Goal: Information Seeking & Learning: Learn about a topic

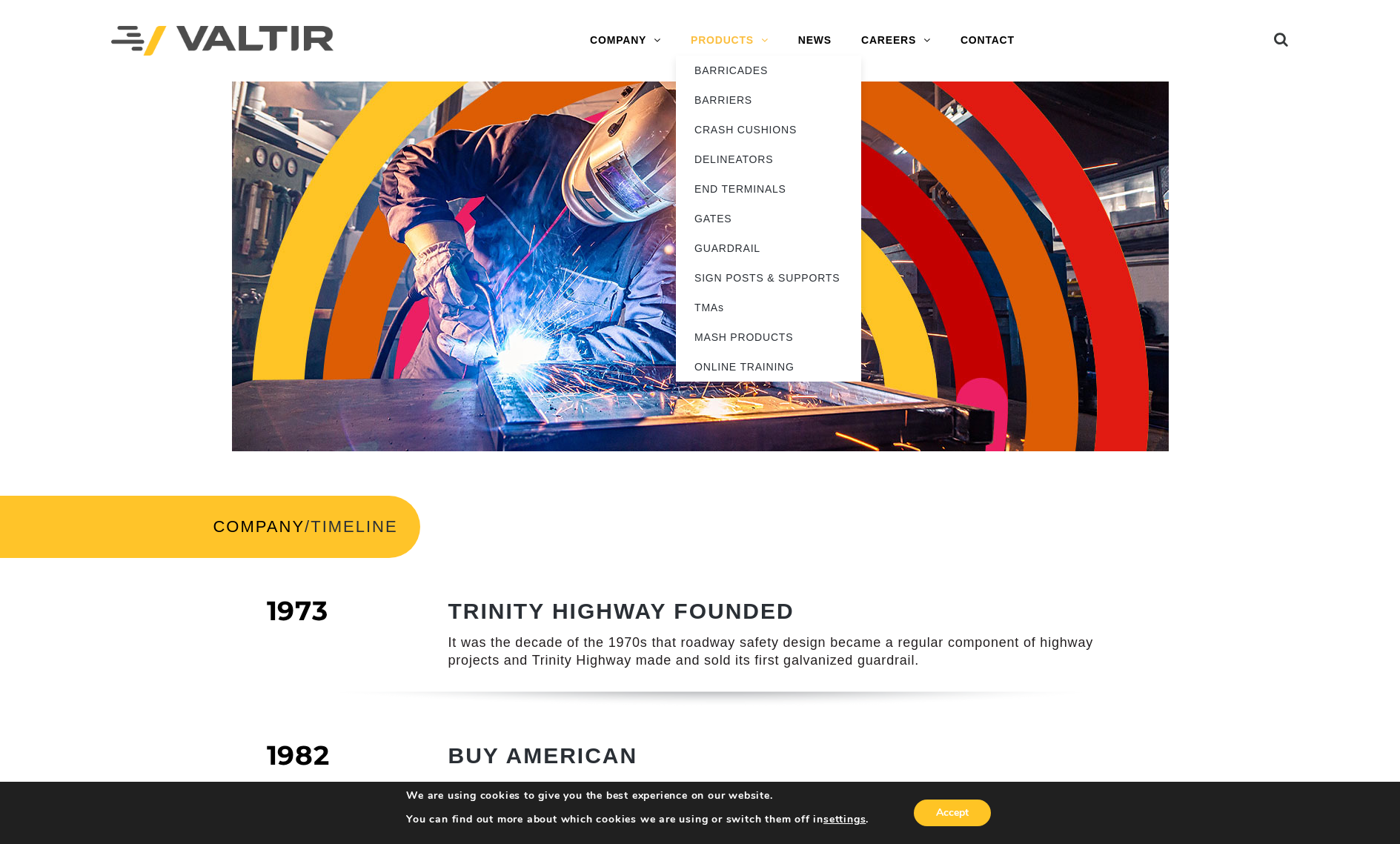
click at [743, 41] on link "PRODUCTS" at bounding box center [729, 40] width 108 height 30
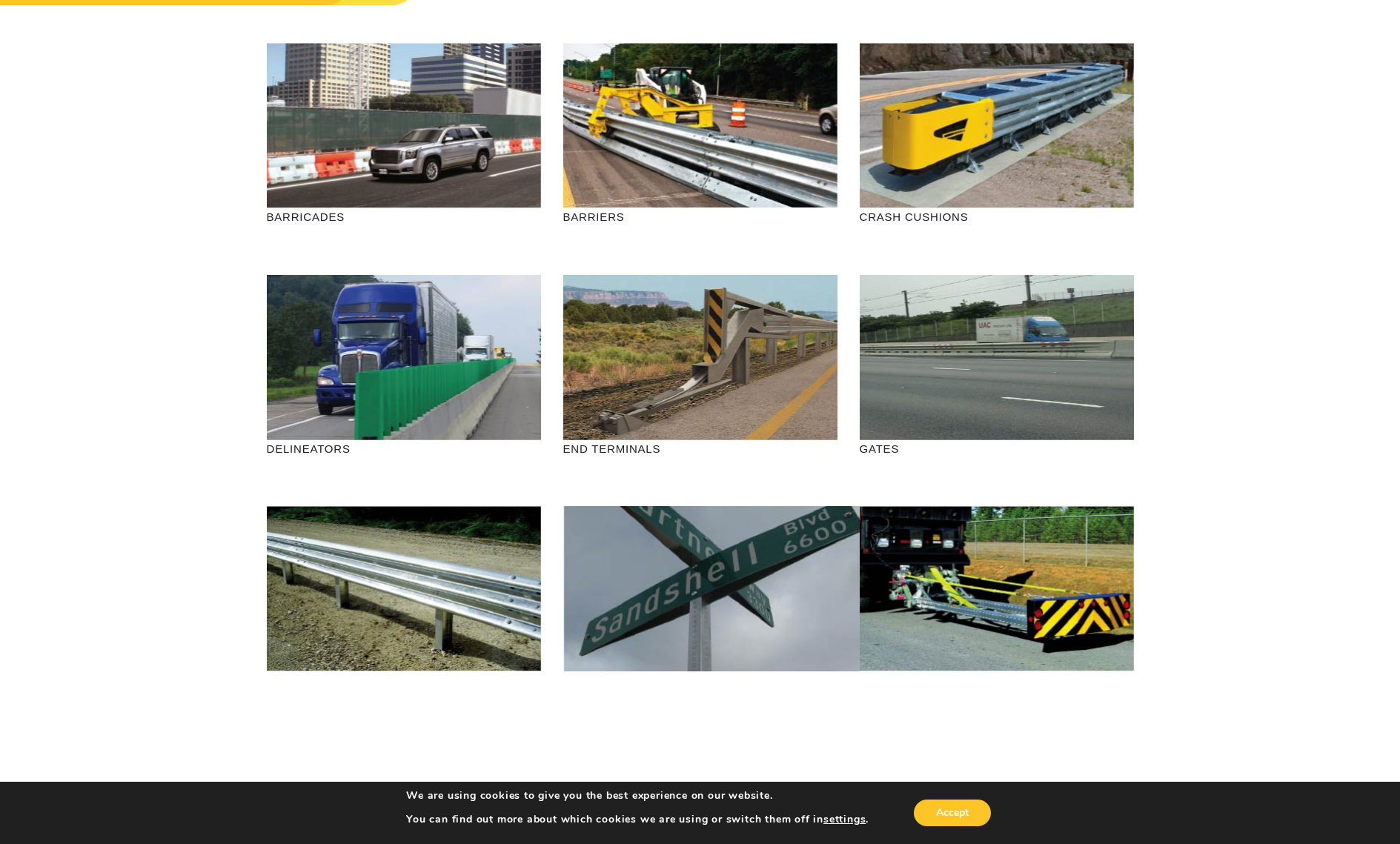
scroll to position [157, 0]
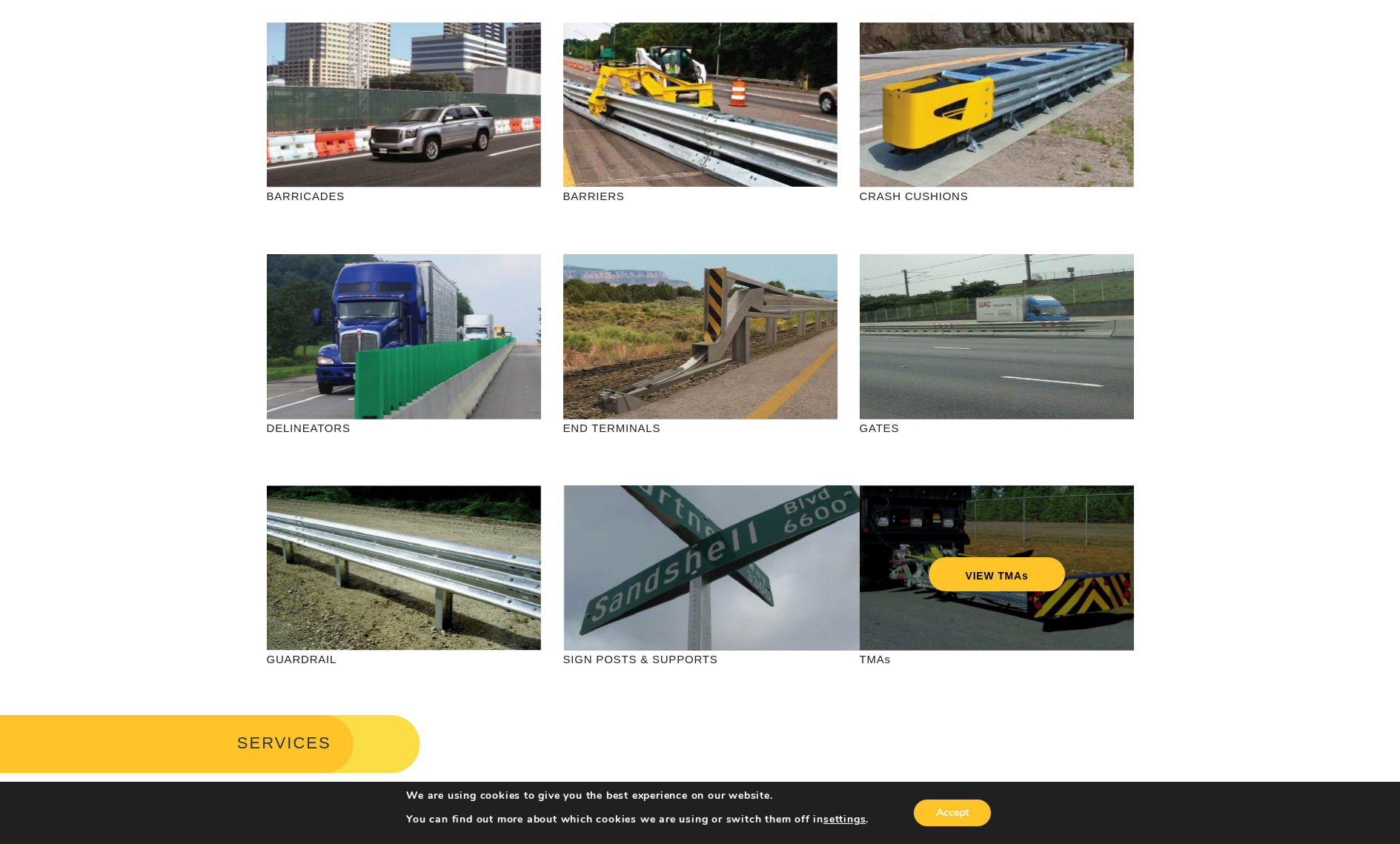
click at [910, 623] on div "VIEW TMAs" at bounding box center [997, 568] width 275 height 165
click at [958, 582] on link "VIEW TMAs" at bounding box center [997, 574] width 137 height 34
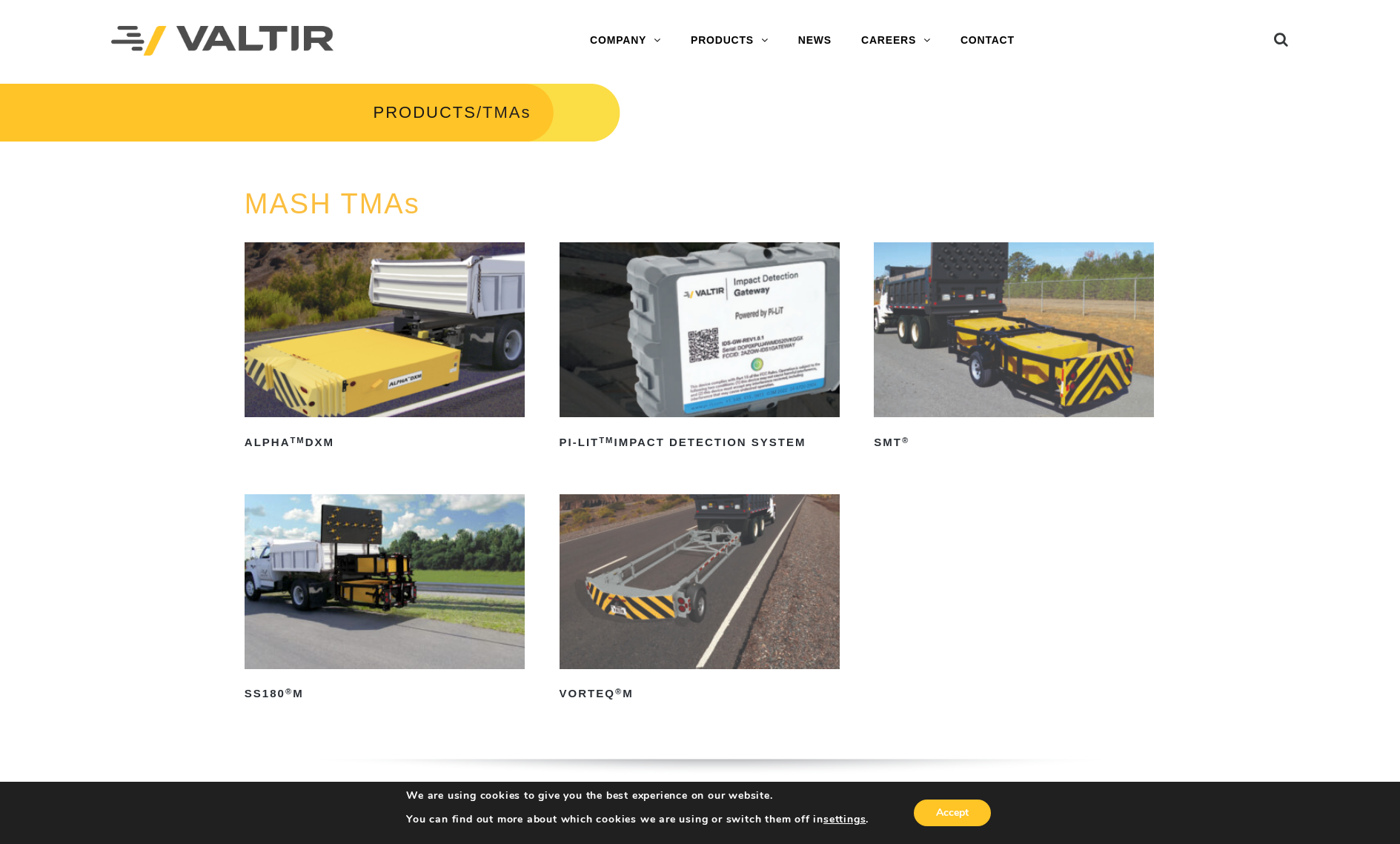
click at [413, 591] on img at bounding box center [384, 581] width 280 height 175
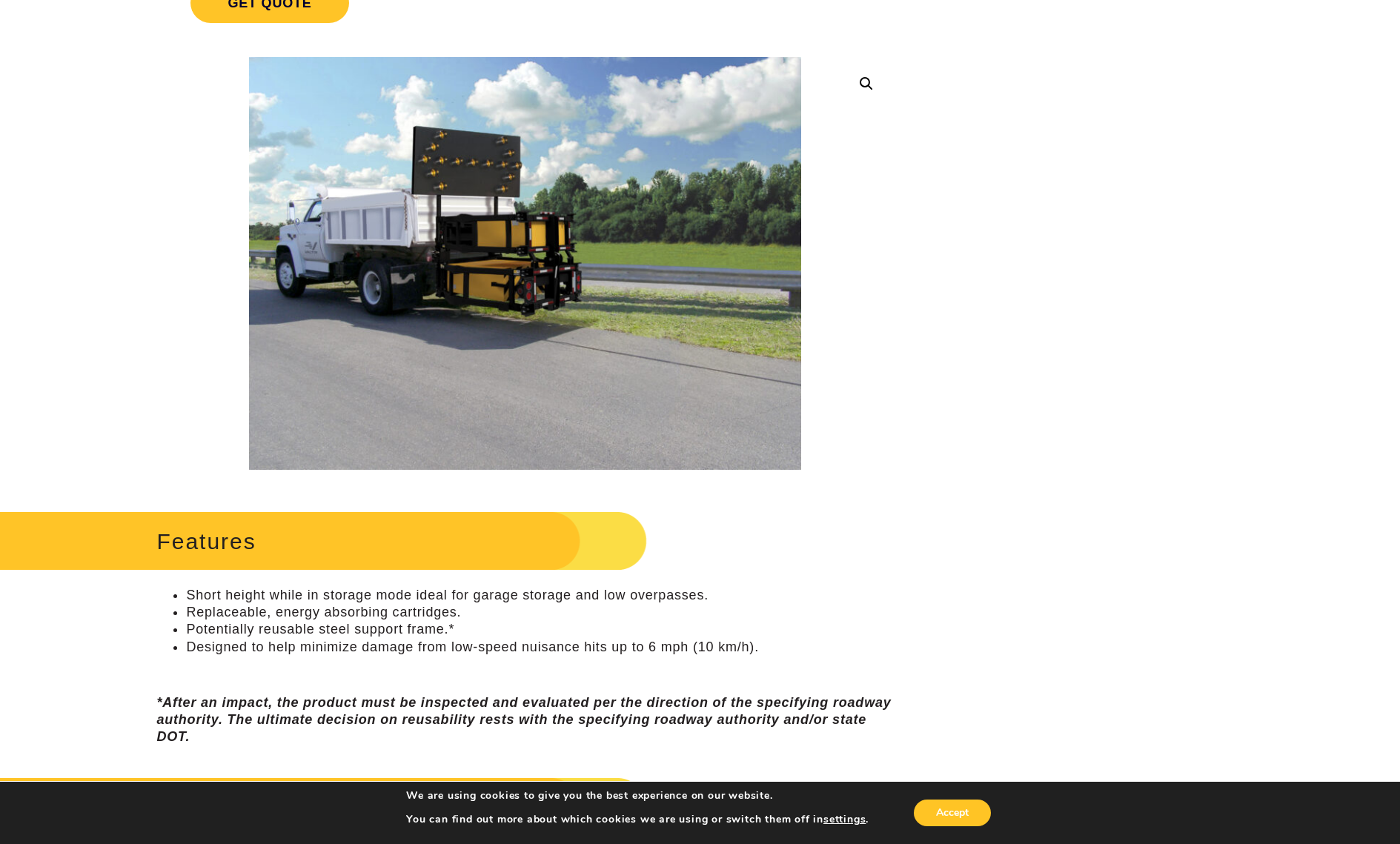
scroll to position [356, 0]
